Goal: Information Seeking & Learning: Learn about a topic

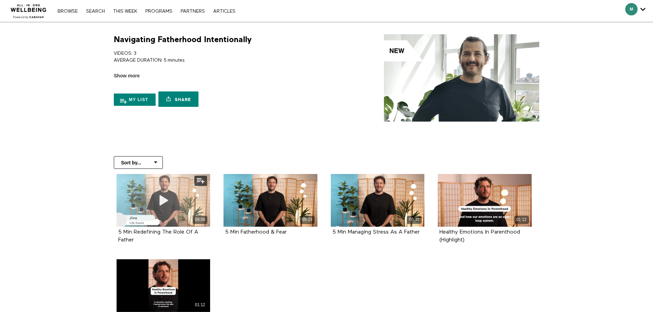
click at [165, 192] on span at bounding box center [163, 200] width 21 height 21
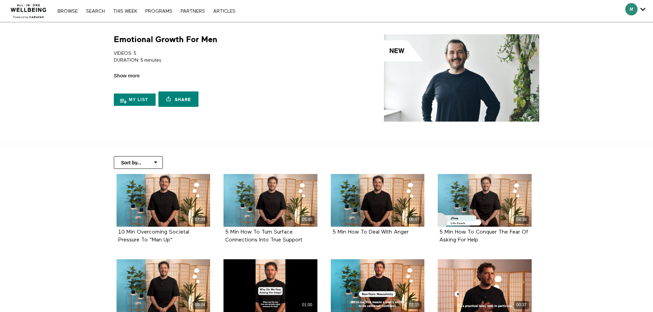
drag, startPoint x: 653, startPoint y: 92, endPoint x: 655, endPoint y: 113, distance: 21.4
click at [653, 113] on html "Skip to main content Thousands of videos, practices, programs, workshops, and m…" at bounding box center [326, 156] width 653 height 312
